Goal: Book appointment/travel/reservation

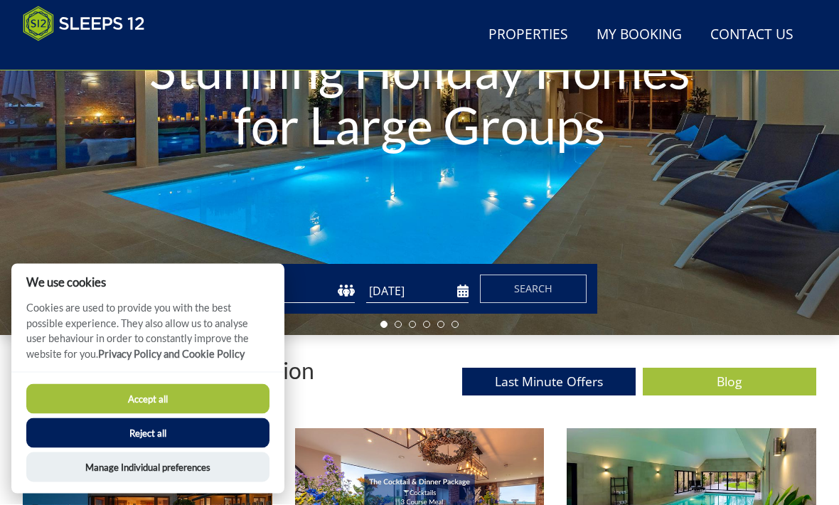
scroll to position [237, 0]
click at [235, 448] on button "Reject all" at bounding box center [147, 433] width 243 height 30
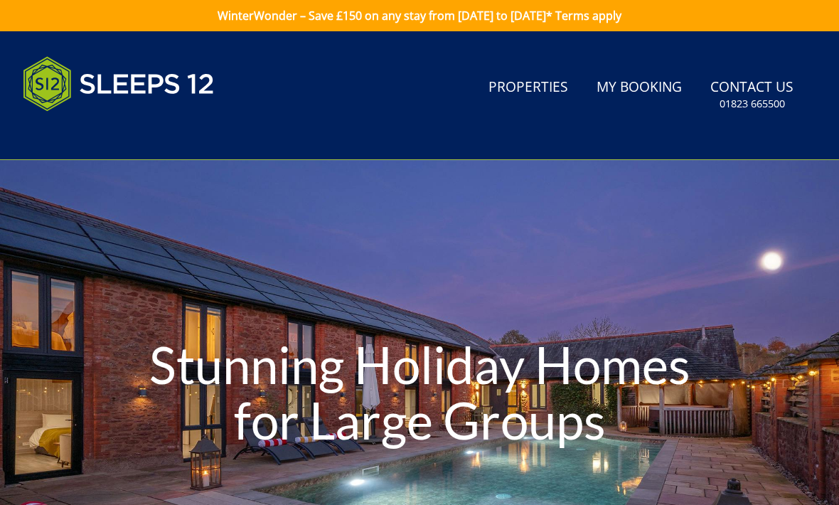
click at [541, 87] on link "Properties" at bounding box center [528, 88] width 91 height 32
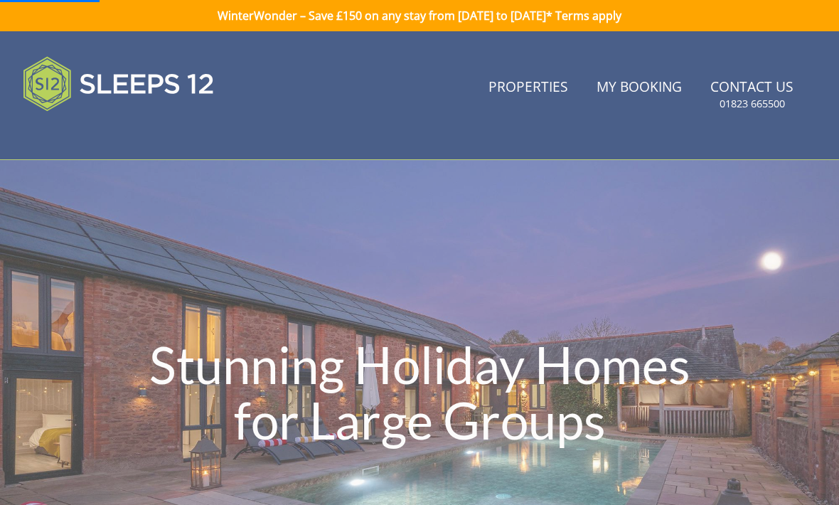
click at [535, 97] on link "Properties" at bounding box center [528, 88] width 91 height 32
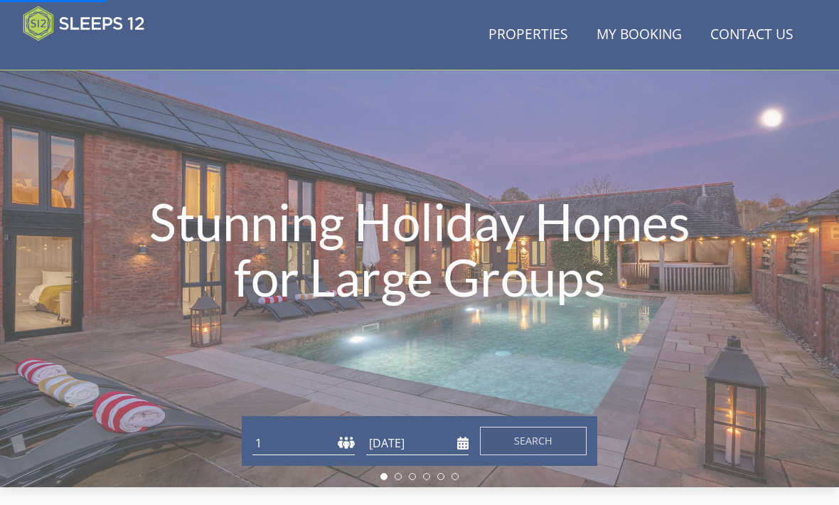
scroll to position [163, 0]
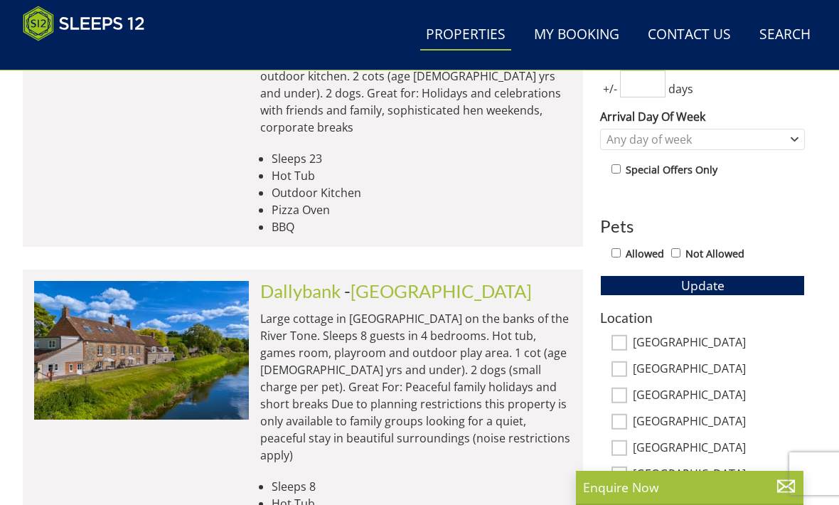
scroll to position [672, 0]
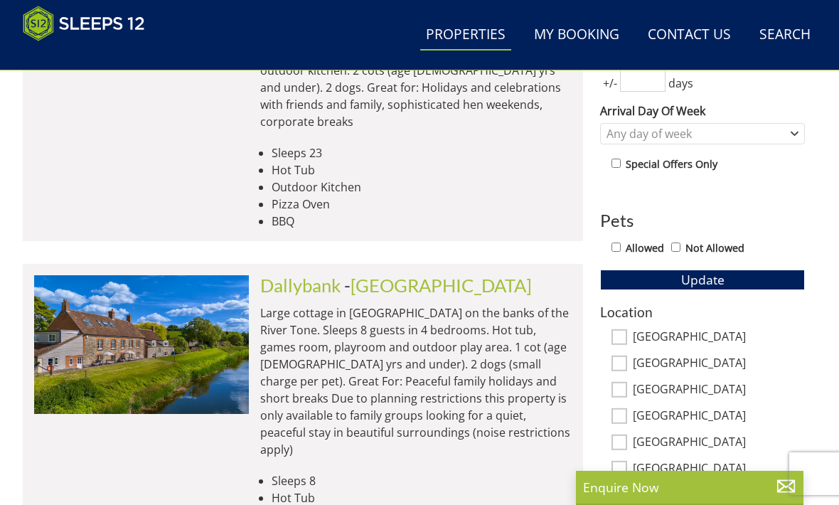
click at [621, 333] on input "[GEOGRAPHIC_DATA]" at bounding box center [619, 337] width 16 height 16
checkbox input "true"
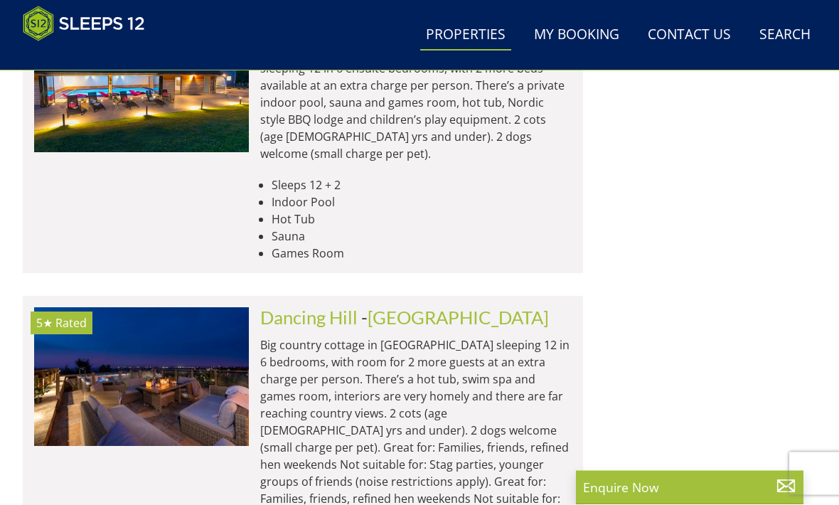
scroll to position [3599, 0]
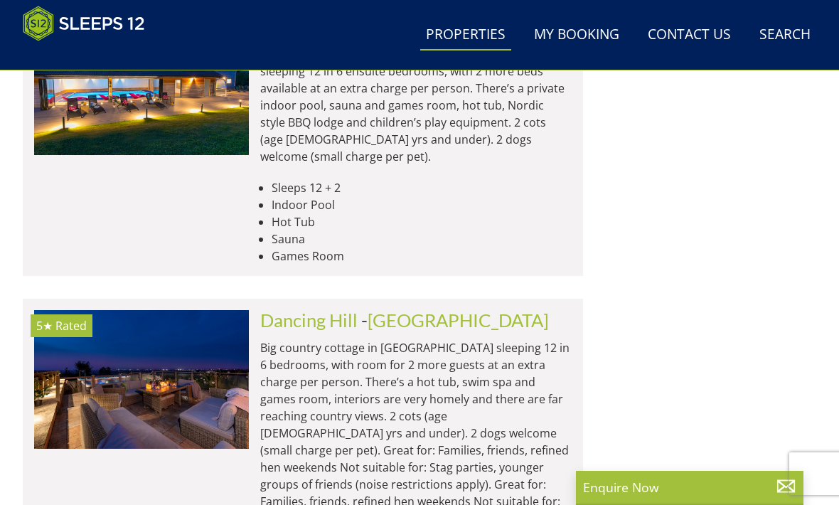
click at [165, 310] on img at bounding box center [141, 379] width 215 height 139
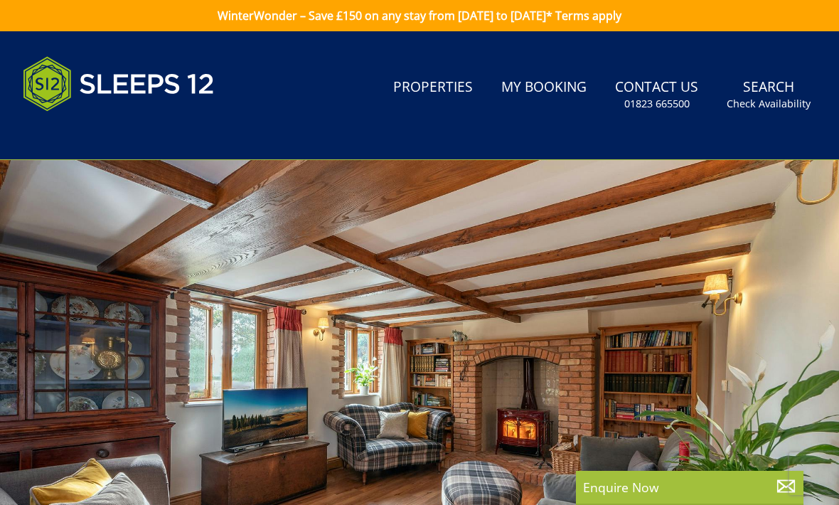
click at [640, 377] on div at bounding box center [419, 395] width 839 height 470
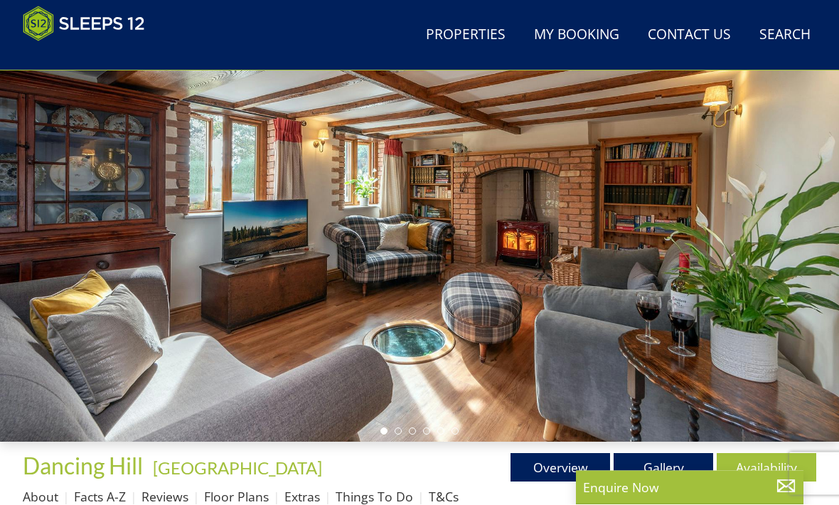
scroll to position [130, 0]
click at [661, 467] on link "Gallery" at bounding box center [662, 467] width 99 height 28
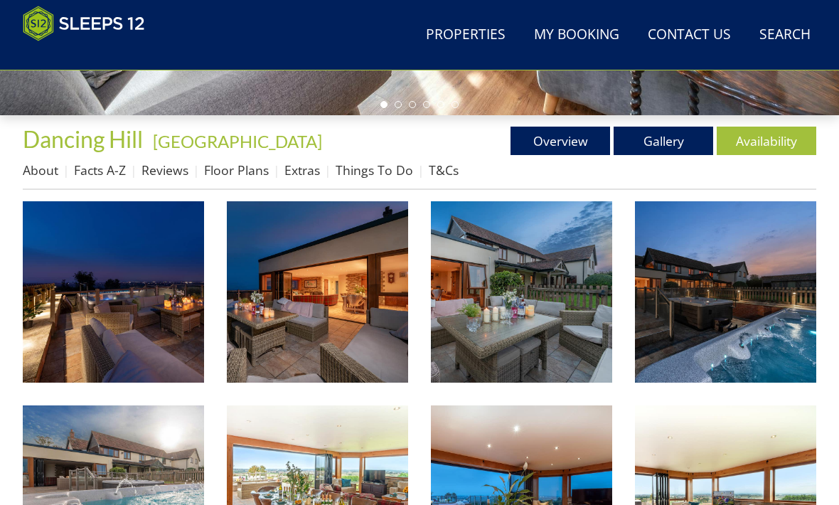
scroll to position [456, 0]
click at [172, 334] on img at bounding box center [113, 291] width 181 height 181
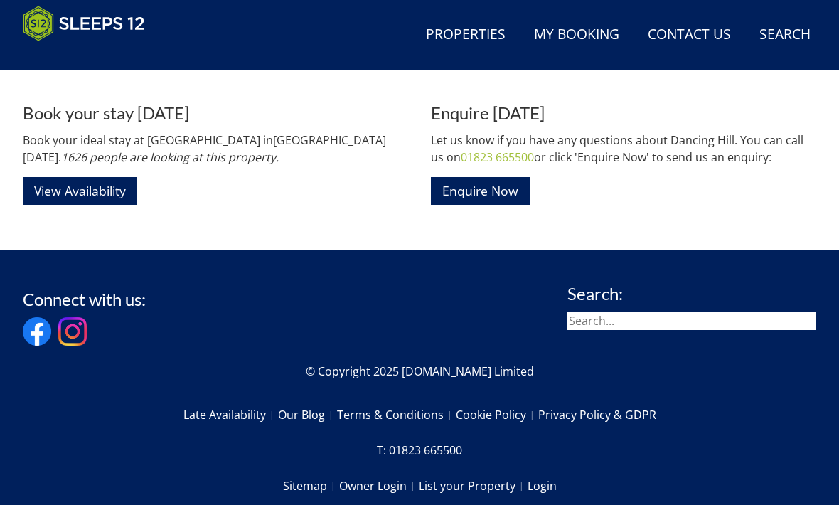
scroll to position [1783, 0]
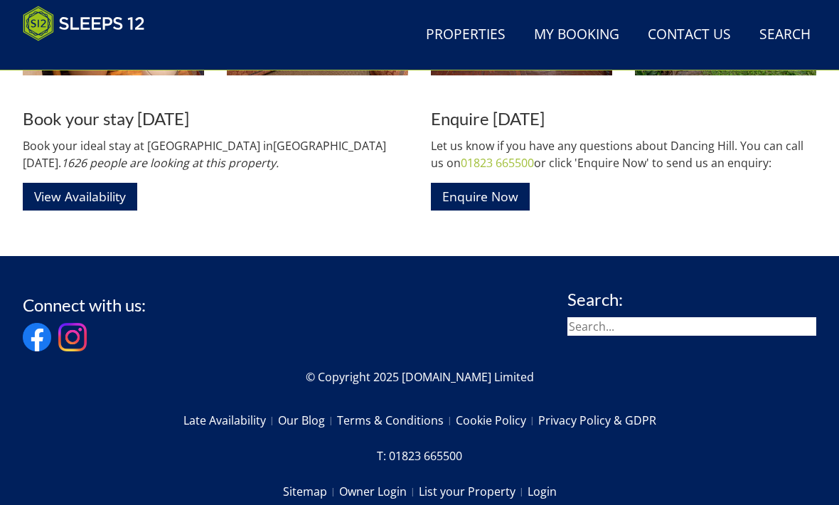
click at [108, 209] on link "View Availability" at bounding box center [80, 197] width 114 height 28
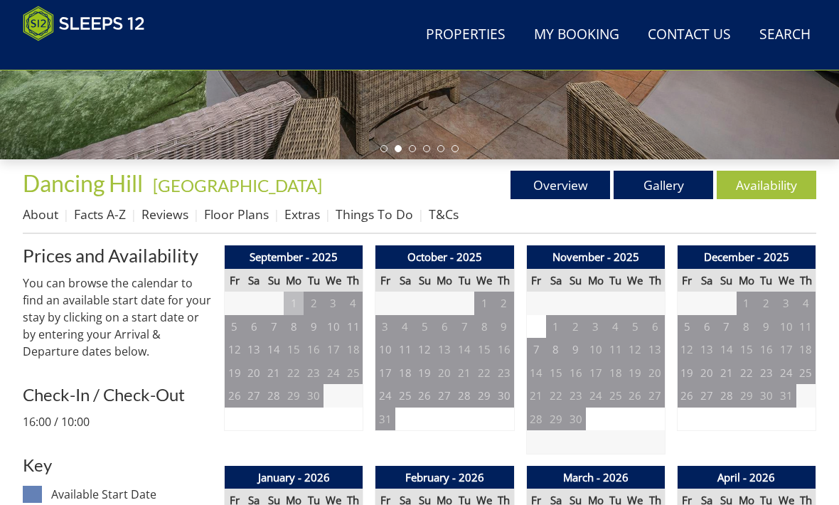
scroll to position [412, 0]
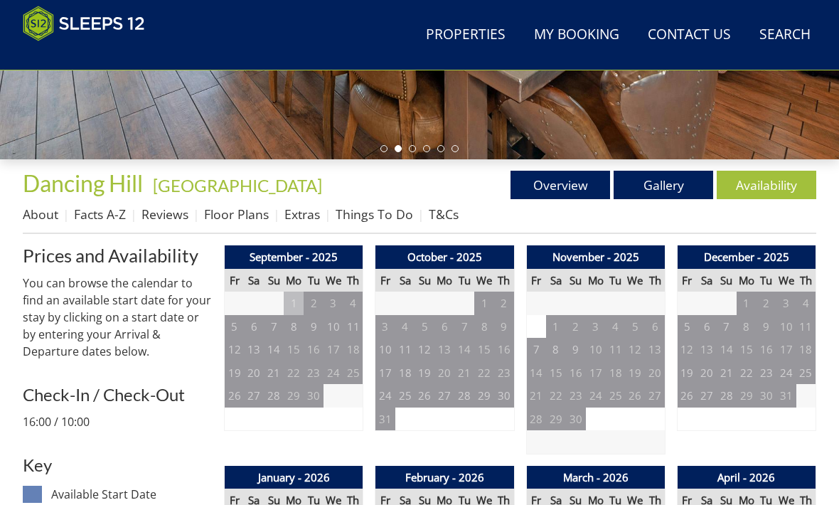
click at [559, 179] on link "Overview" at bounding box center [559, 185] width 99 height 28
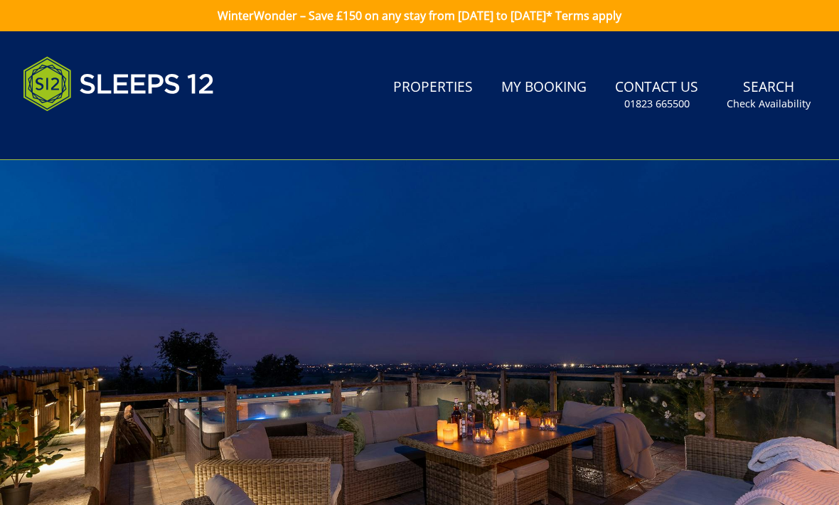
click at [528, 96] on link "My Booking" at bounding box center [543, 88] width 97 height 32
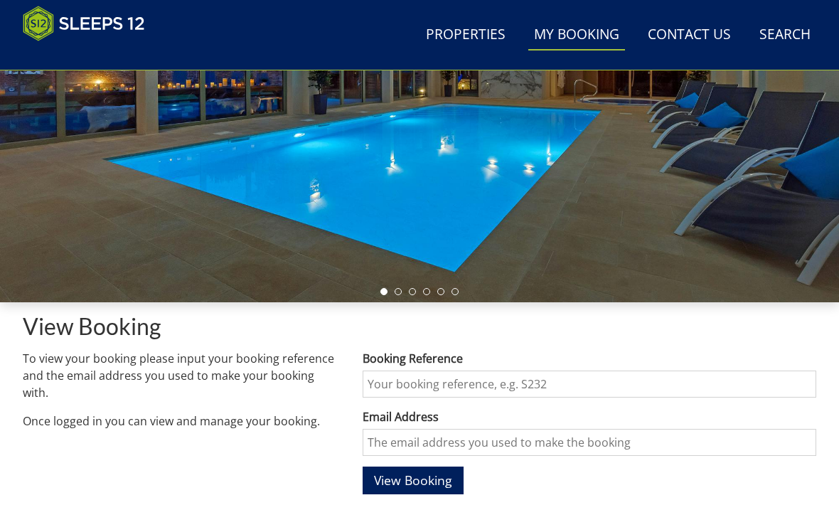
scroll to position [252, 0]
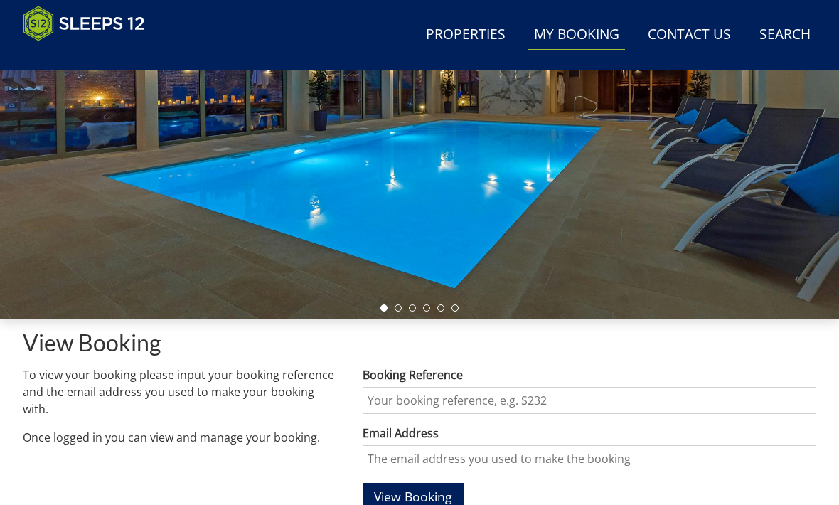
click at [777, 31] on link "Search Check Availability" at bounding box center [784, 35] width 63 height 32
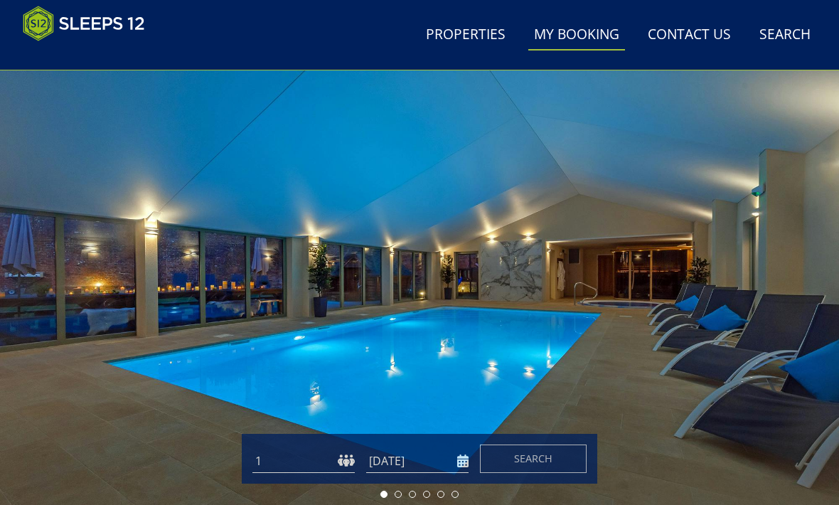
scroll to position [0, 0]
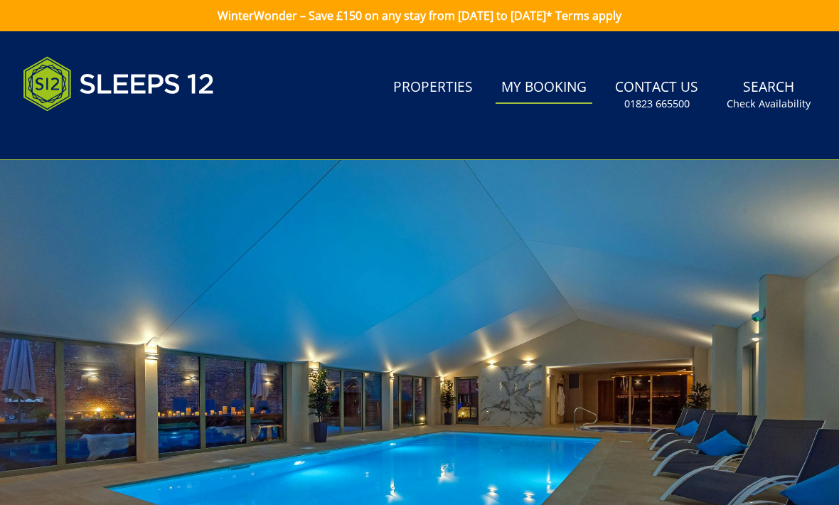
click at [760, 103] on small "Check Availability" at bounding box center [768, 104] width 84 height 14
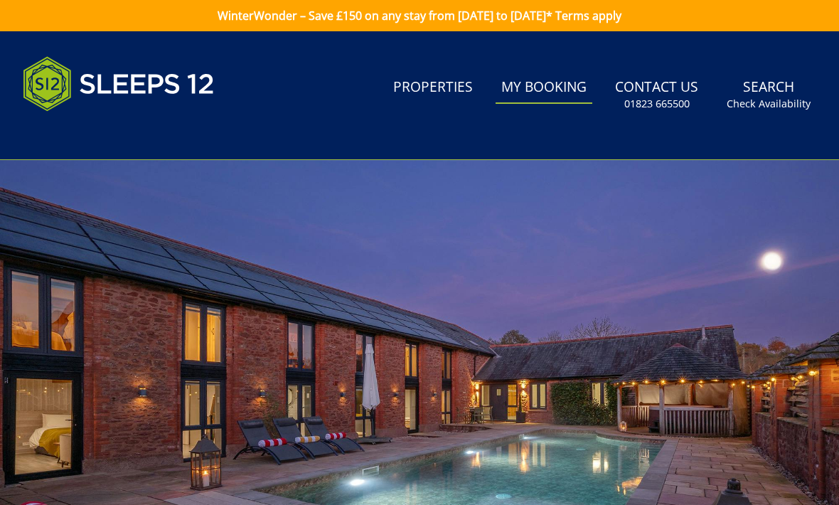
click at [655, 85] on link "Contact Us [PHONE_NUMBER]" at bounding box center [656, 95] width 95 height 46
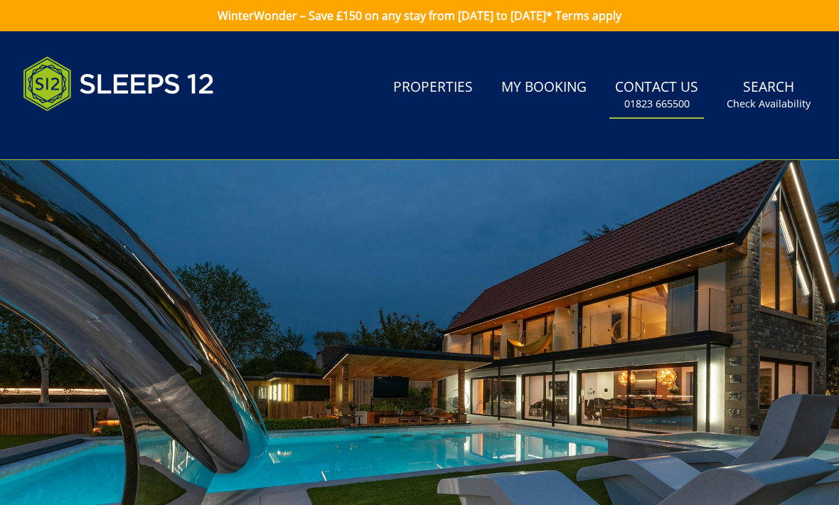
click at [666, 91] on link "Contact Us [PHONE_NUMBER]" at bounding box center [656, 95] width 95 height 46
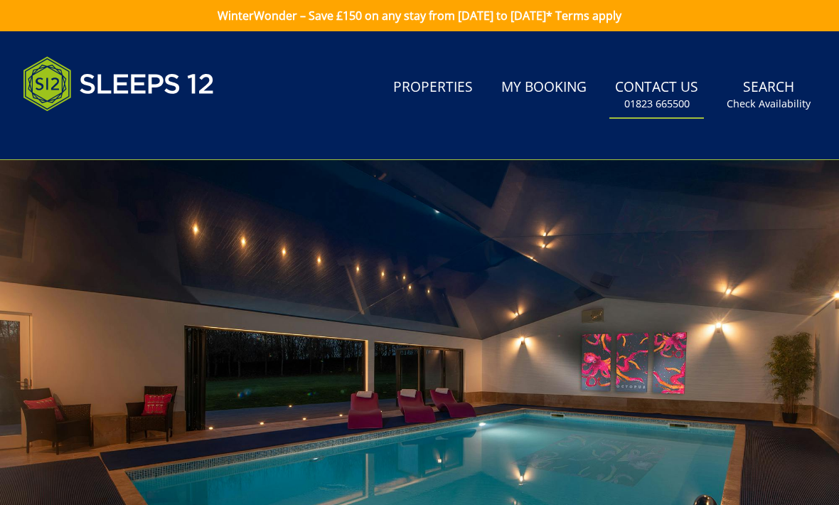
click at [650, 101] on small "01823 665500" at bounding box center [656, 104] width 65 height 14
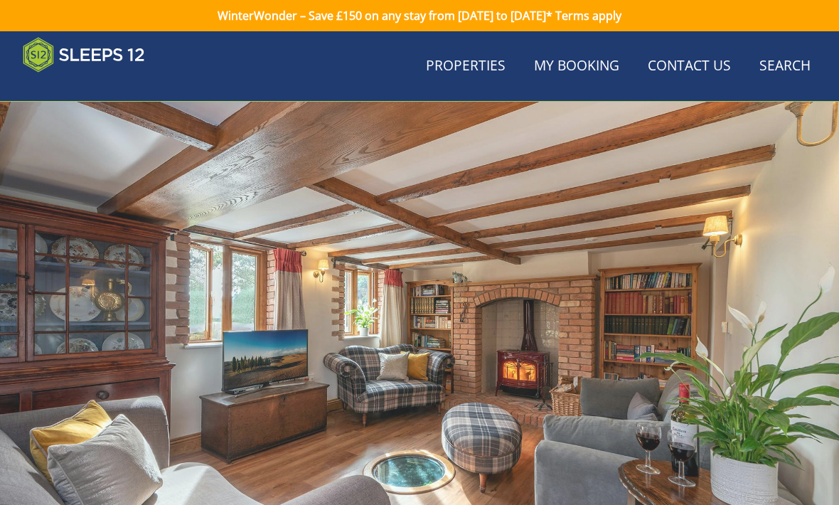
scroll to position [1783, 0]
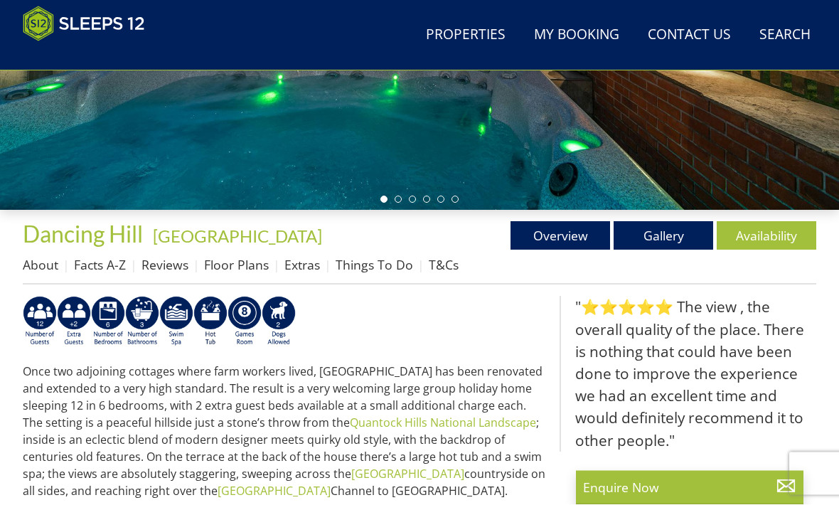
scroll to position [362, 0]
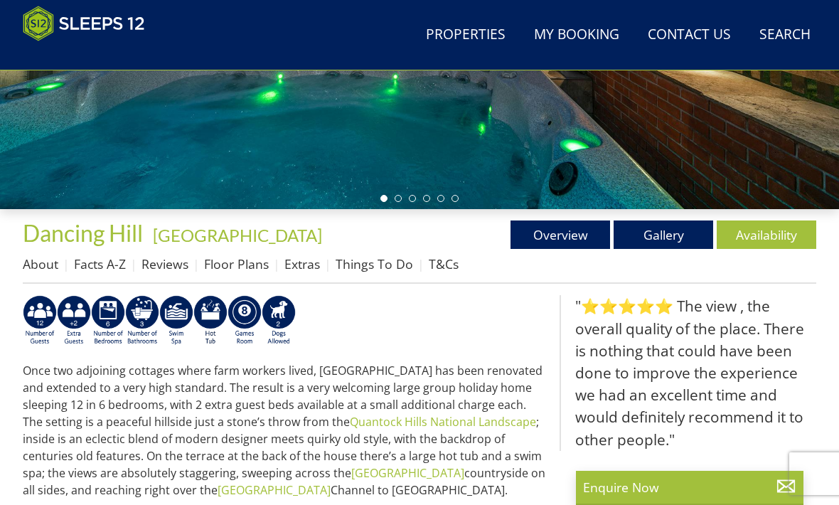
click at [535, 232] on link "Overview" at bounding box center [559, 234] width 99 height 28
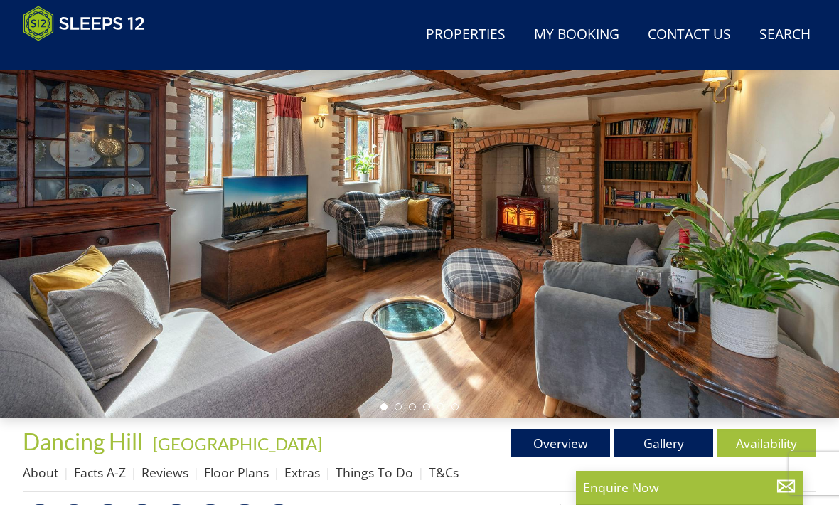
scroll to position [195, 0]
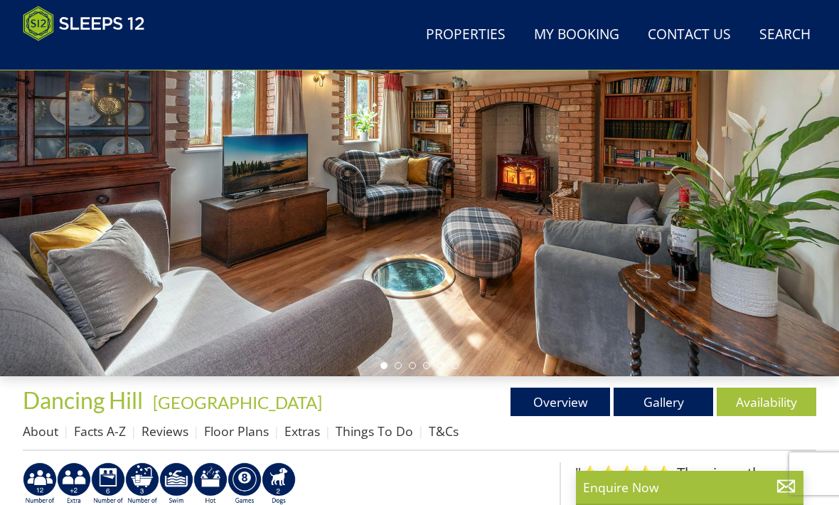
click at [475, 414] on ul "Overview Gallery Availability" at bounding box center [617, 401] width 397 height 28
click at [399, 362] on li at bounding box center [397, 365] width 7 height 7
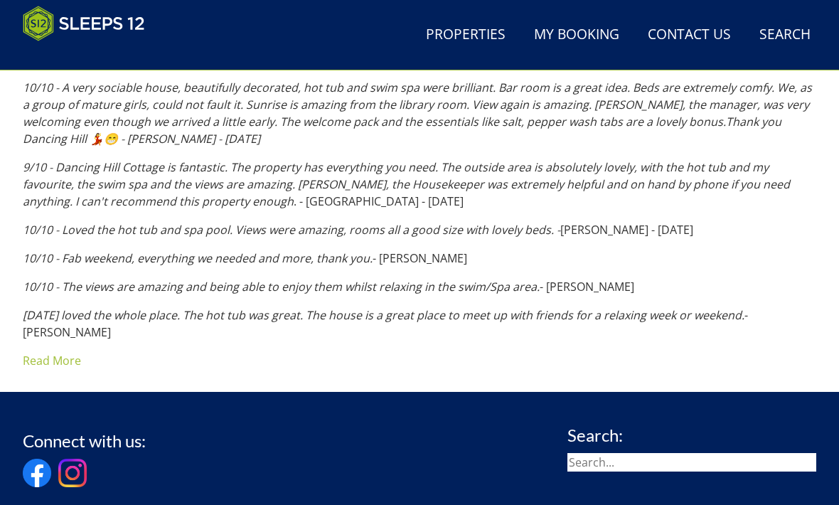
scroll to position [821, 0]
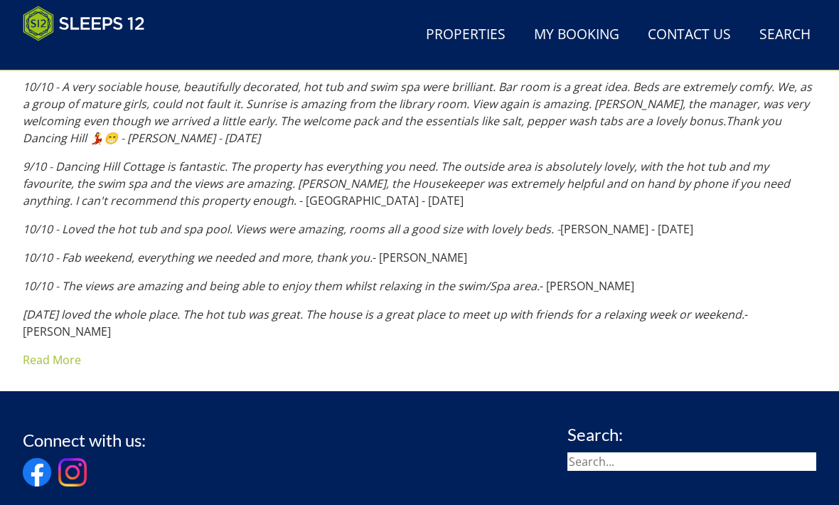
click at [60, 352] on link "Read More" at bounding box center [52, 360] width 58 height 16
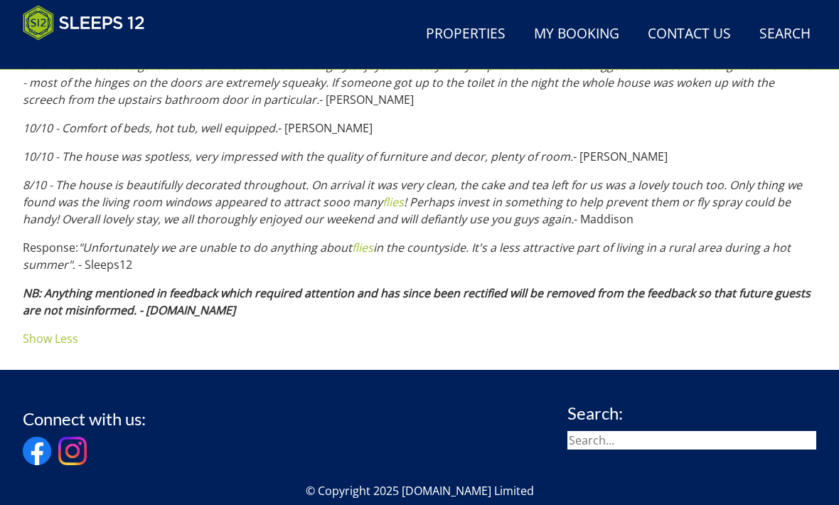
scroll to position [1747, 0]
